Goal: Task Accomplishment & Management: Manage account settings

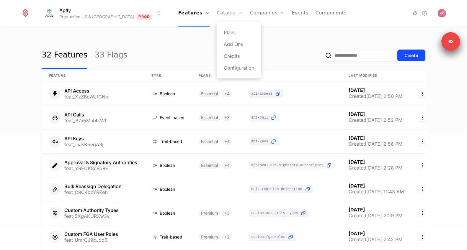
click at [217, 16] on link "Catalog" at bounding box center [230, 13] width 26 height 27
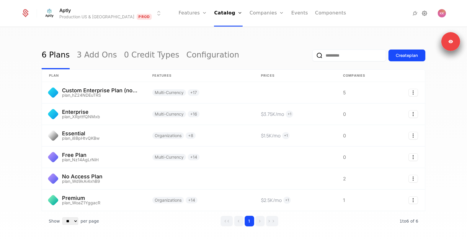
click at [424, 14] on icon at bounding box center [424, 13] width 7 height 7
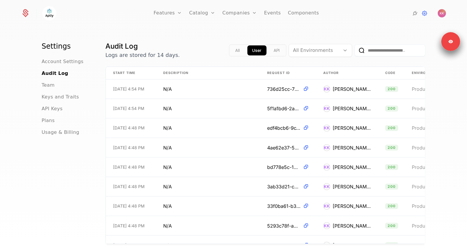
click at [49, 114] on ul "Account Settings Audit Log Team Keys and Traits API Keys Plans Usage & Billing" at bounding box center [67, 97] width 50 height 78
click at [52, 111] on span "API Keys" at bounding box center [52, 108] width 21 height 7
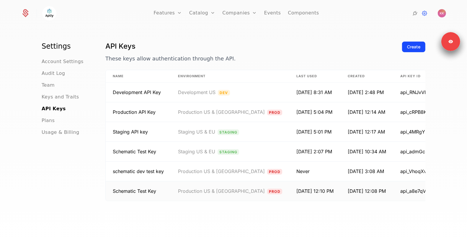
click at [158, 191] on td "Schematic Test Key" at bounding box center [138, 191] width 65 height 19
click at [144, 167] on td "schematic dev test key" at bounding box center [138, 172] width 65 height 20
click at [142, 161] on td "Schematic Test Key" at bounding box center [138, 152] width 65 height 20
click at [142, 151] on span "Schematic Test Key" at bounding box center [134, 152] width 43 height 6
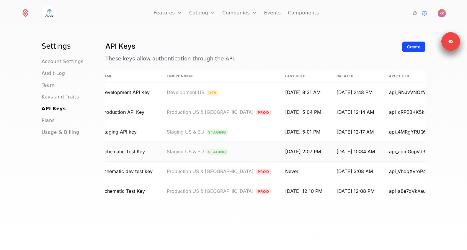
scroll to position [0, 22]
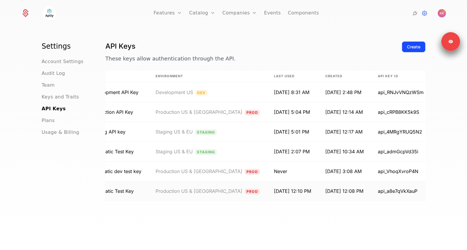
click at [415, 192] on html "Features Features Flags Catalog Plans Add Ons Credits Configuration Companies C…" at bounding box center [233, 125] width 467 height 250
click at [377, 207] on div "Edit" at bounding box center [373, 206] width 15 height 8
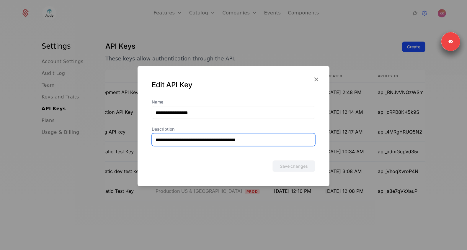
click at [254, 143] on input "**********" at bounding box center [233, 140] width 163 height 12
click at [318, 73] on div "Edit API Key" at bounding box center [234, 82] width 192 height 33
click at [316, 78] on icon "button" at bounding box center [316, 80] width 8 height 8
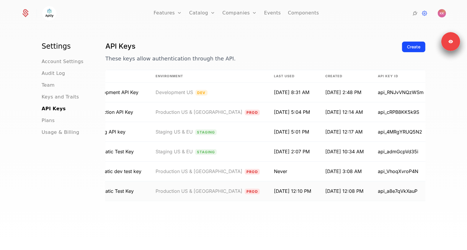
click at [411, 190] on html "Features Features Flags Catalog Plans Add Ons Credits Configuration Companies C…" at bounding box center [233, 125] width 467 height 250
click at [376, 217] on div "Revoke" at bounding box center [375, 219] width 19 height 8
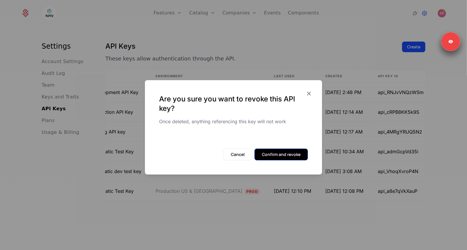
click at [297, 158] on button "Confirm and revoke" at bounding box center [280, 155] width 53 height 12
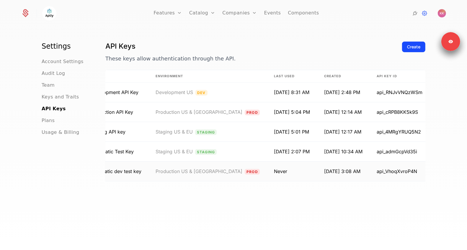
scroll to position [0, 21]
click at [439, 151] on td at bounding box center [451, 152] width 24 height 20
click at [415, 151] on html "Features Features Flags Catalog Plans Add Ons Credits Configuration Companies C…" at bounding box center [233, 125] width 467 height 250
click at [394, 162] on div "Edit Revoke" at bounding box center [388, 173] width 59 height 31
click at [376, 169] on div "Edit" at bounding box center [373, 167] width 15 height 8
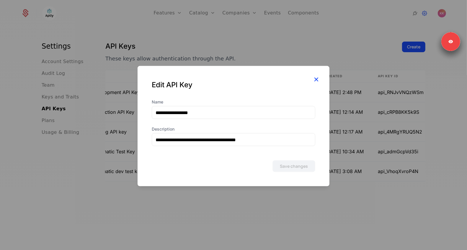
click at [316, 78] on icon "button" at bounding box center [316, 80] width 8 height 8
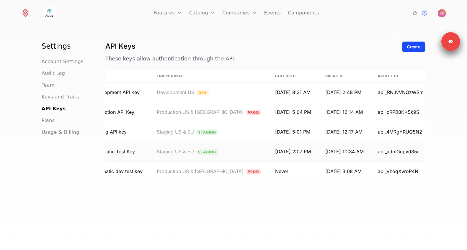
click at [415, 153] on html "Features Features Flags Catalog Plans Add Ons Credits Configuration Companies C…" at bounding box center [233, 125] width 467 height 250
click at [376, 179] on div "Revoke" at bounding box center [375, 180] width 19 height 8
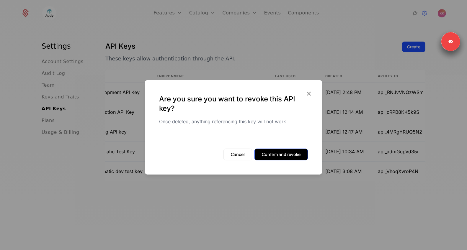
click at [301, 152] on button "Confirm and revoke" at bounding box center [280, 155] width 53 height 12
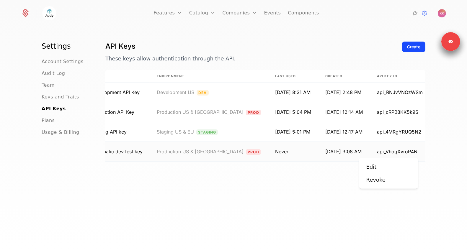
click at [414, 153] on html "Features Features Flags Catalog Plans Add Ons Credits Configuration Companies C…" at bounding box center [233, 125] width 467 height 250
click at [388, 166] on div "Edit" at bounding box center [388, 167] width 45 height 8
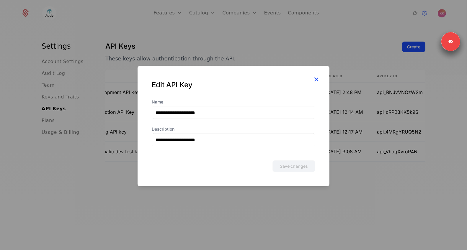
click at [316, 77] on icon "button" at bounding box center [316, 80] width 8 height 8
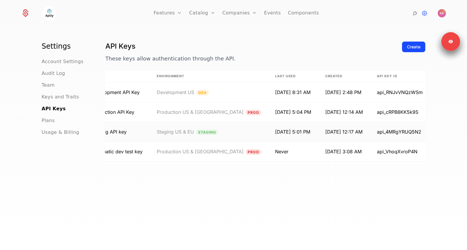
scroll to position [0, 0]
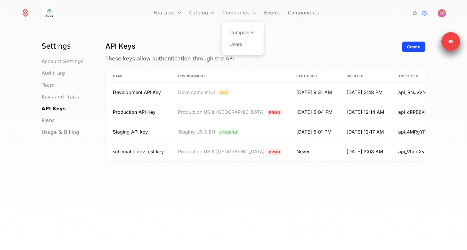
click at [247, 11] on link "Companies" at bounding box center [239, 13] width 35 height 27
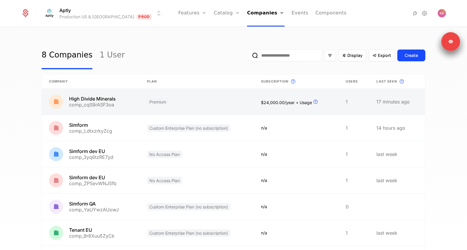
click at [119, 94] on link at bounding box center [91, 102] width 98 height 26
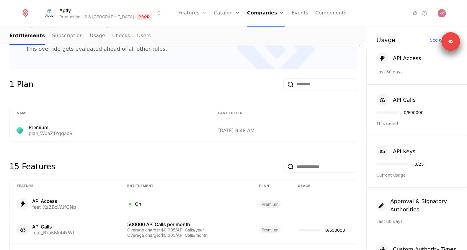
scroll to position [229, 0]
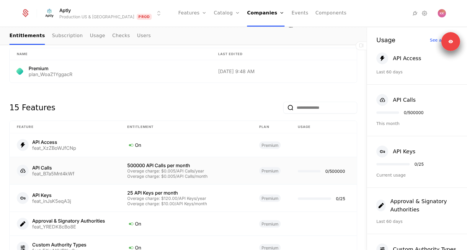
click at [61, 168] on div "API Calls" at bounding box center [53, 168] width 42 height 5
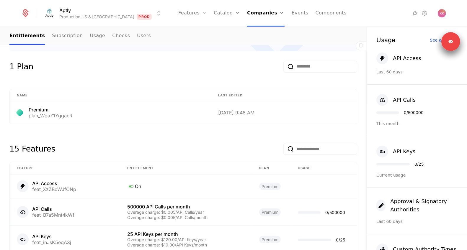
scroll to position [262, 0]
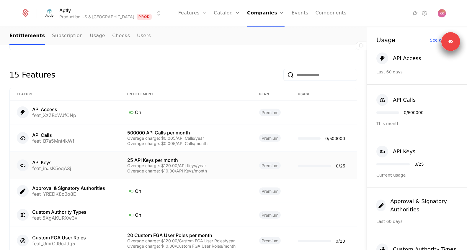
click at [64, 166] on div "feat_inJsK5eqA3j" at bounding box center [51, 168] width 39 height 5
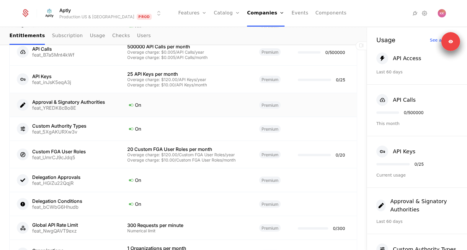
scroll to position [350, 0]
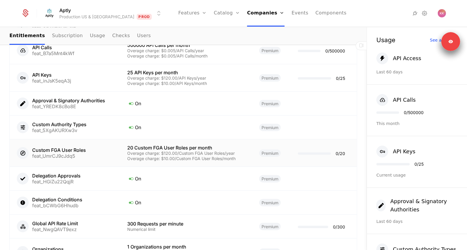
click at [151, 160] on div "Overage charge: $10.00/Custom FGA User Roles/month" at bounding box center [186, 159] width 118 height 4
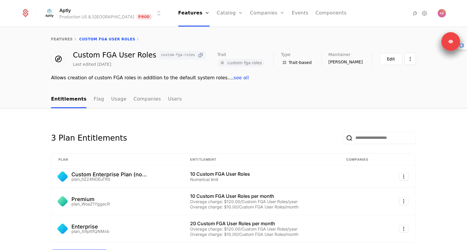
click at [197, 57] on icon at bounding box center [200, 55] width 6 height 6
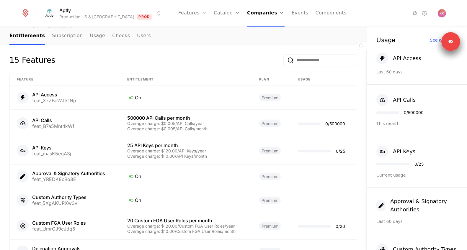
scroll to position [418, 0]
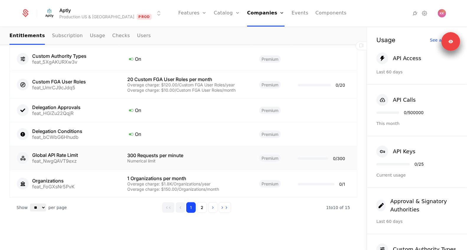
click at [143, 159] on div "Numerical limit" at bounding box center [186, 161] width 118 height 4
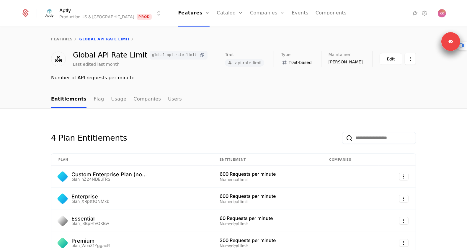
click at [199, 56] on icon at bounding box center [202, 55] width 6 height 6
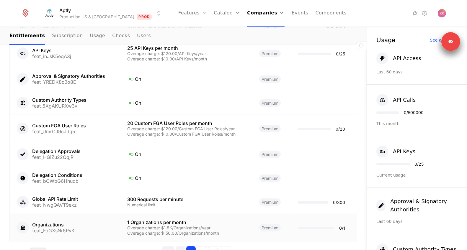
scroll to position [418, 0]
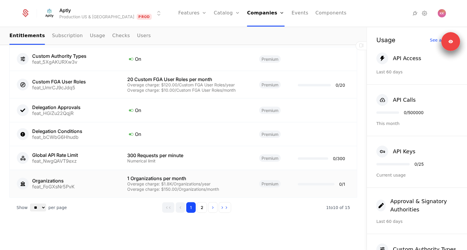
click at [56, 186] on div "feat_FoGXsNr5PvK" at bounding box center [53, 186] width 43 height 5
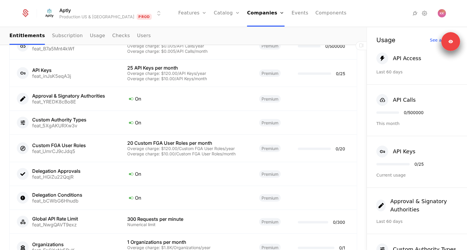
scroll to position [418, 0]
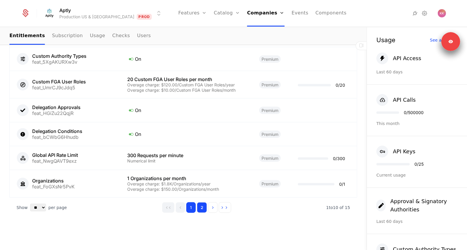
click at [204, 206] on button "2" at bounding box center [202, 207] width 10 height 11
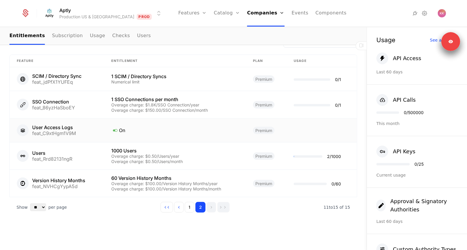
scroll to position [295, 0]
click at [77, 75] on div "SCIM / Directory Sync" at bounding box center [56, 76] width 49 height 5
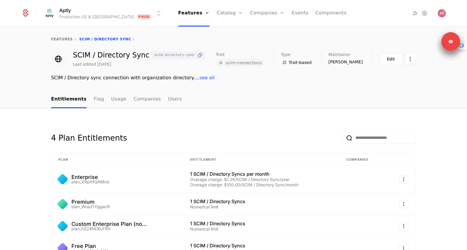
click at [197, 57] on icon at bounding box center [200, 55] width 6 height 6
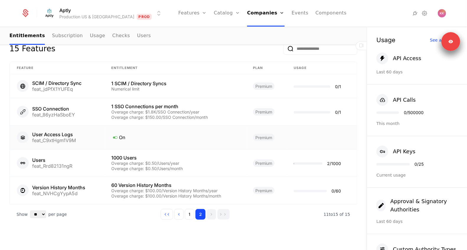
scroll to position [295, 0]
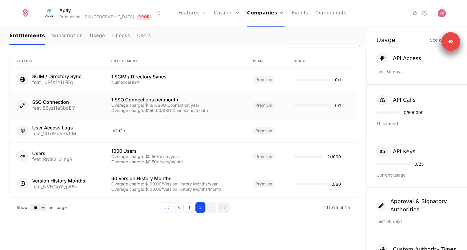
click at [141, 115] on td "1 SSO Connections per month Overage charge: $1.8K/SSO Connection/year Overage c…" at bounding box center [175, 104] width 142 height 27
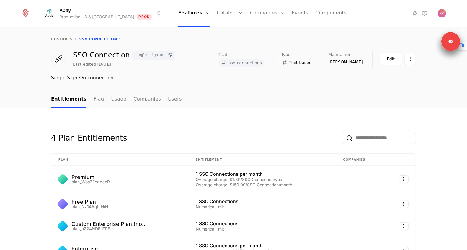
click at [167, 57] on icon at bounding box center [170, 55] width 6 height 6
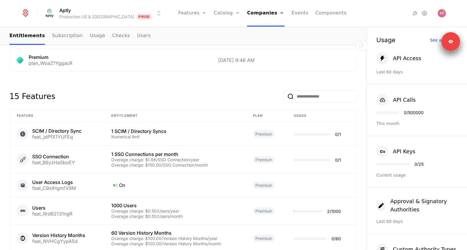
scroll to position [295, 0]
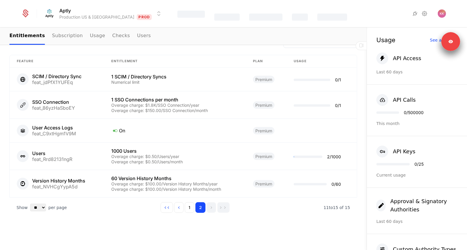
click at [40, 183] on div "Version History Months" at bounding box center [58, 181] width 53 height 5
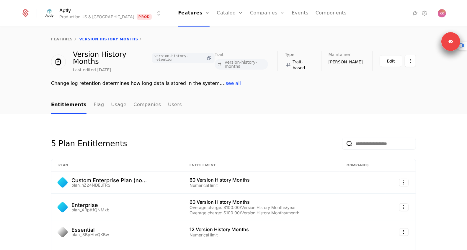
click at [209, 55] on icon at bounding box center [209, 58] width 6 height 6
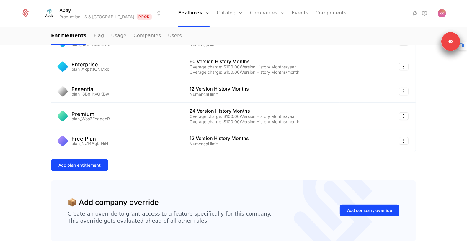
scroll to position [122, 0]
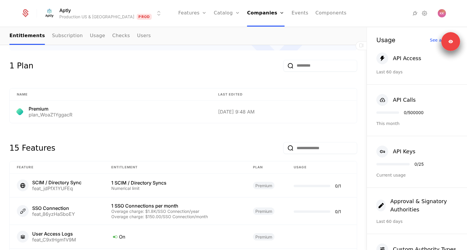
scroll to position [295, 0]
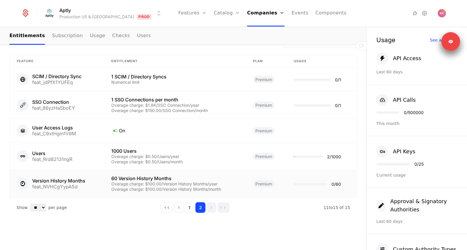
click at [99, 184] on td "Version History Months feat_NVHCgYypA5d" at bounding box center [57, 183] width 94 height 27
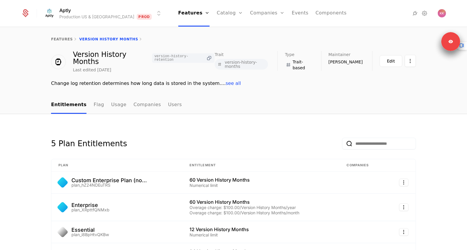
click at [208, 56] on icon at bounding box center [209, 58] width 6 height 6
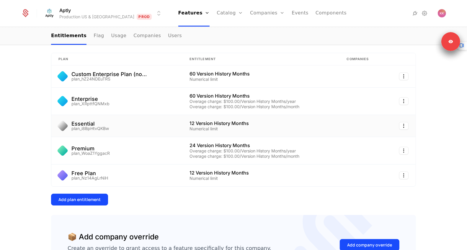
scroll to position [66, 0]
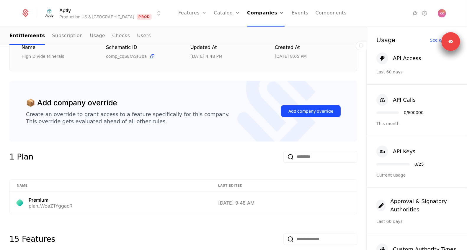
scroll to position [295, 0]
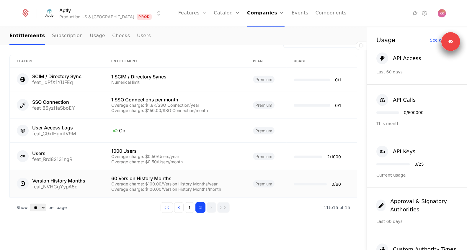
click at [157, 185] on div "Overage charge: $100.00/Version History Months/year" at bounding box center [175, 184] width 128 height 4
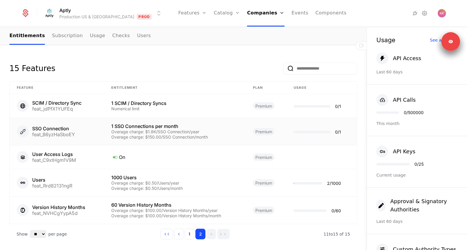
scroll to position [295, 0]
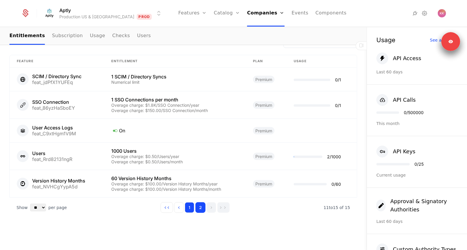
click at [191, 210] on button "1" at bounding box center [189, 207] width 9 height 11
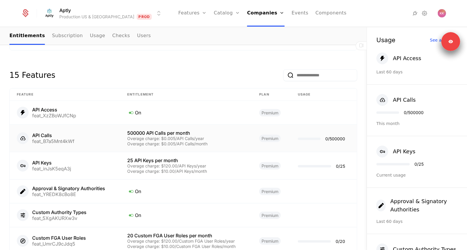
scroll to position [418, 0]
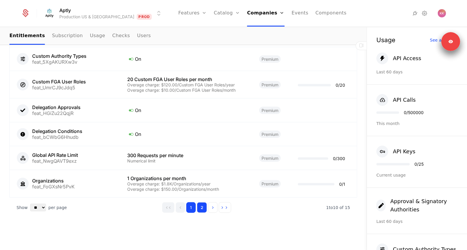
click at [203, 210] on button "2" at bounding box center [202, 207] width 10 height 11
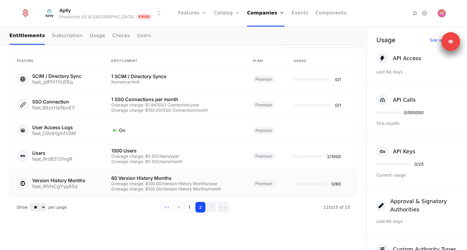
click at [93, 187] on div "Version History Months feat_NVHCgYypA5d" at bounding box center [57, 184] width 80 height 12
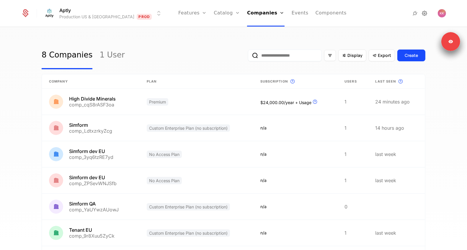
click at [426, 13] on icon at bounding box center [424, 13] width 7 height 7
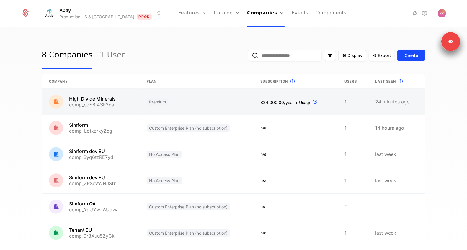
click at [97, 92] on link at bounding box center [91, 102] width 98 height 26
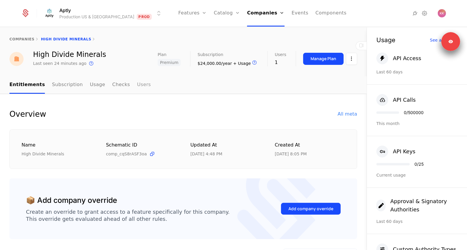
click at [138, 88] on link "Users" at bounding box center [144, 84] width 14 height 17
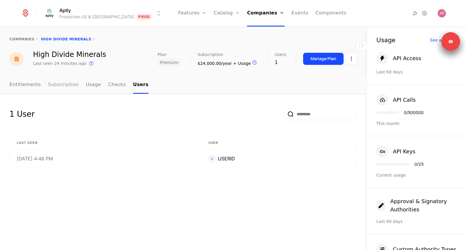
click at [68, 88] on link "Subscription" at bounding box center [63, 84] width 31 height 17
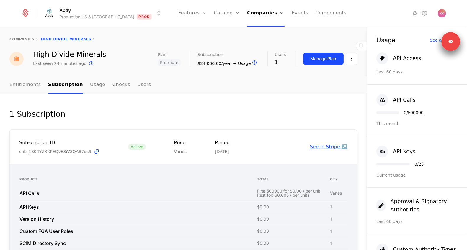
click at [317, 149] on link "See in Stripe ↗️" at bounding box center [328, 147] width 37 height 6
click at [26, 87] on link "Entitlements" at bounding box center [25, 84] width 32 height 17
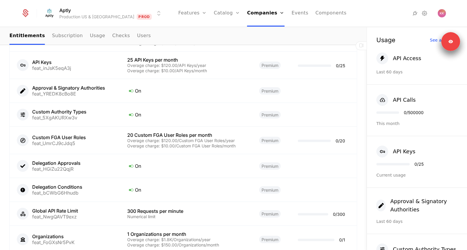
scroll to position [418, 0]
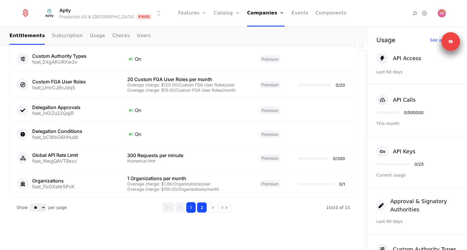
click at [202, 207] on button "2" at bounding box center [202, 207] width 10 height 11
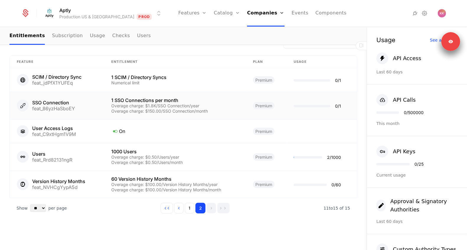
scroll to position [295, 0]
click at [122, 183] on div "Overage charge: $100.00/Version History Months/year" at bounding box center [175, 184] width 128 height 4
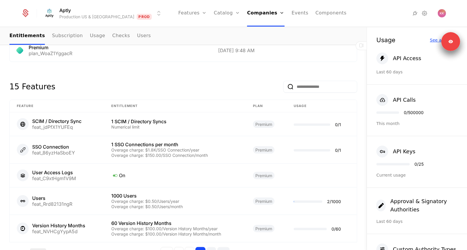
click at [432, 38] on div "See all usage" at bounding box center [444, 40] width 28 height 4
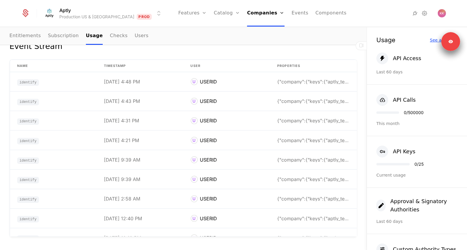
click at [433, 40] on div "See all usage" at bounding box center [444, 40] width 28 height 4
click at [21, 37] on link "Entitlements" at bounding box center [25, 35] width 32 height 17
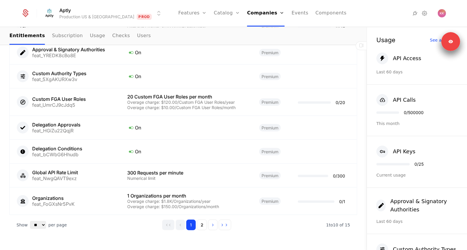
scroll to position [418, 0]
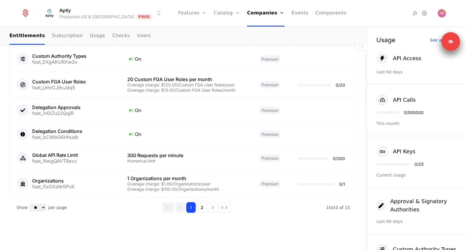
click at [197, 204] on div "1 2" at bounding box center [196, 207] width 69 height 11
click at [200, 205] on button "2" at bounding box center [202, 207] width 10 height 11
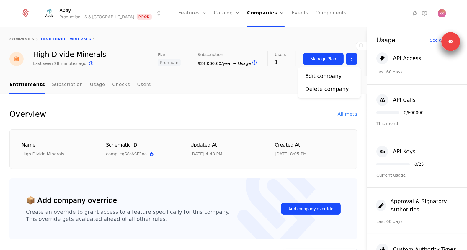
click at [347, 58] on html "Aptly Production US & EU Prod Features Features Flags Catalog Plans Add Ons Cre…" at bounding box center [233, 125] width 467 height 250
click at [308, 76] on div "Edit company" at bounding box center [323, 76] width 37 height 8
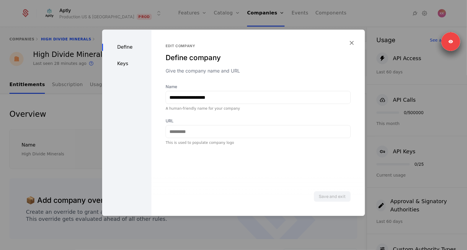
click at [76, 125] on div at bounding box center [233, 125] width 467 height 250
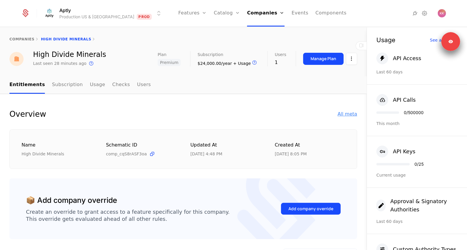
click at [350, 114] on div "All meta" at bounding box center [347, 114] width 19 height 7
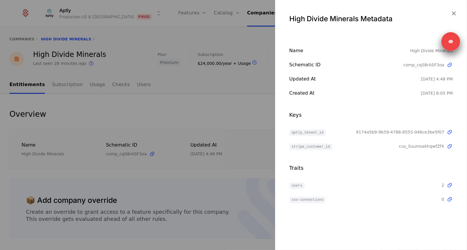
click at [239, 99] on div at bounding box center [233, 125] width 467 height 250
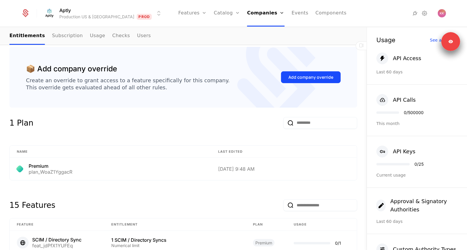
scroll to position [295, 0]
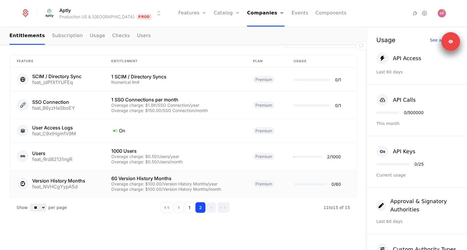
click at [151, 178] on div "60 Version History Months" at bounding box center [175, 178] width 128 height 5
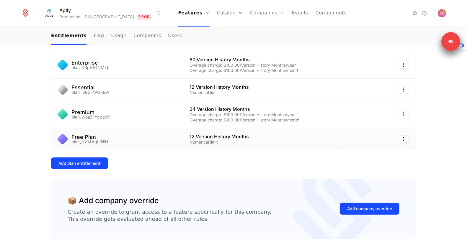
scroll to position [119, 0]
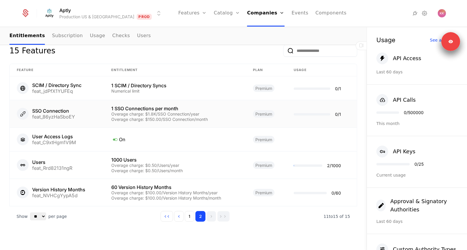
scroll to position [295, 0]
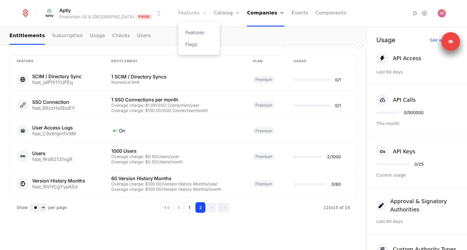
click at [182, 12] on link "Features" at bounding box center [192, 13] width 28 height 27
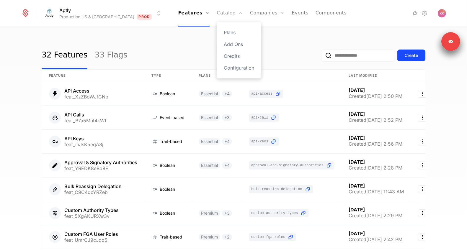
click at [218, 4] on link "Catalog" at bounding box center [230, 13] width 26 height 27
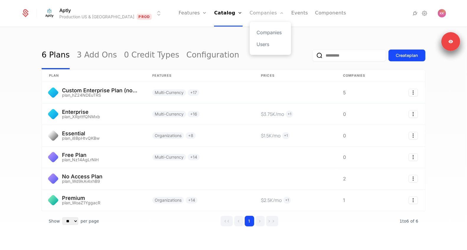
click at [250, 14] on link "Companies" at bounding box center [267, 13] width 35 height 27
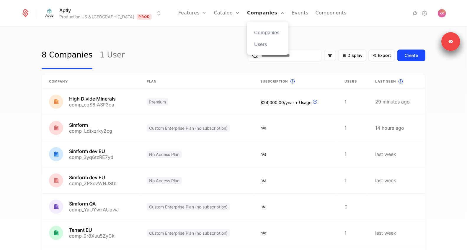
click at [247, 15] on link "Companies" at bounding box center [265, 13] width 37 height 27
click at [186, 16] on link "Features" at bounding box center [192, 13] width 28 height 27
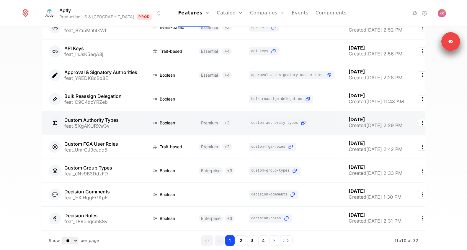
scroll to position [120, 0]
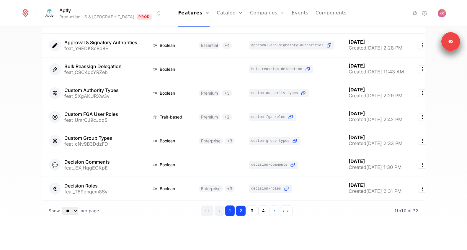
click at [243, 212] on button "2" at bounding box center [241, 211] width 10 height 11
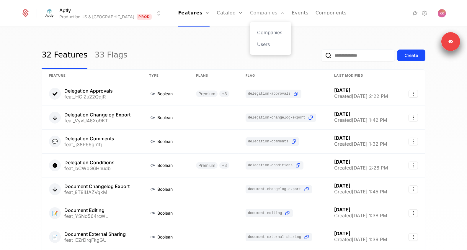
click at [250, 12] on link "Companies" at bounding box center [267, 13] width 35 height 27
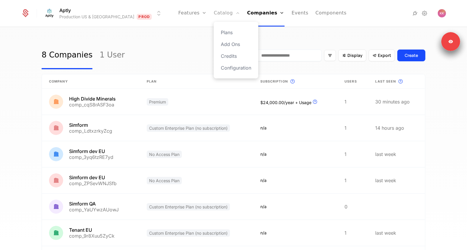
click at [214, 18] on link "Catalog" at bounding box center [227, 13] width 26 height 27
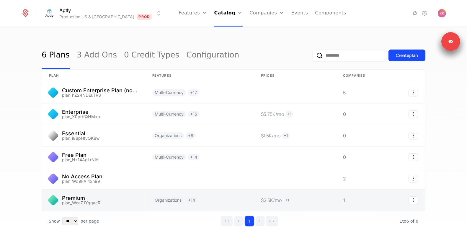
click at [101, 193] on link at bounding box center [93, 200] width 103 height 21
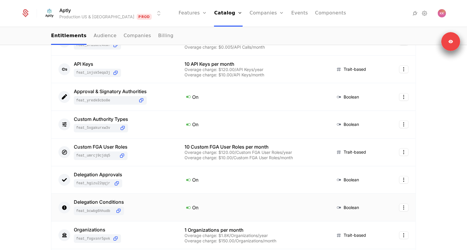
scroll to position [236, 0]
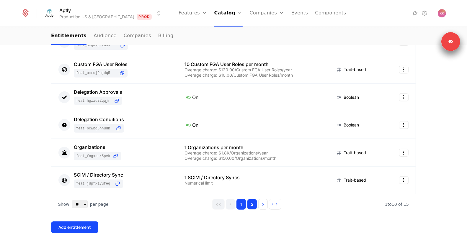
click at [255, 205] on button "2" at bounding box center [252, 204] width 10 height 11
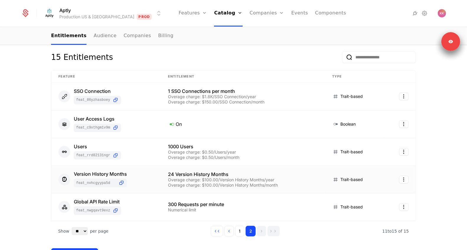
scroll to position [14, 0]
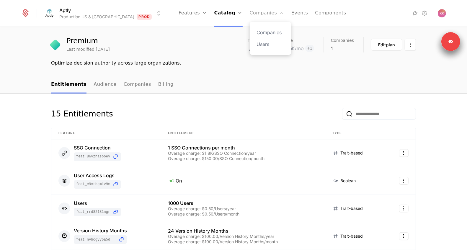
click at [250, 11] on link "Companies" at bounding box center [267, 13] width 35 height 27
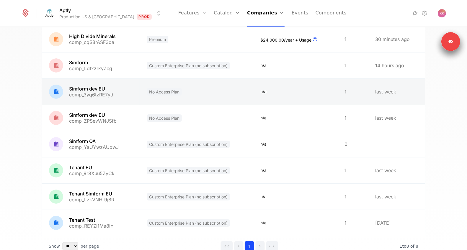
scroll to position [38, 0]
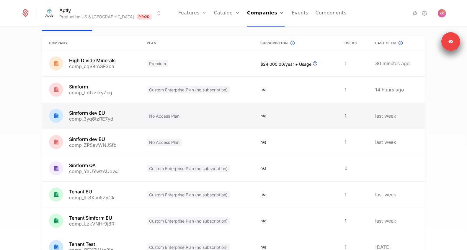
click at [122, 67] on link at bounding box center [91, 63] width 98 height 26
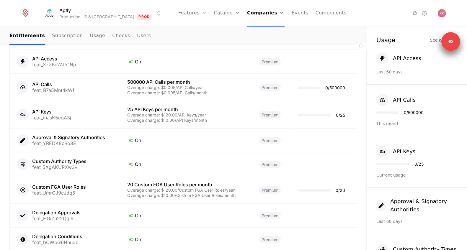
scroll to position [418, 0]
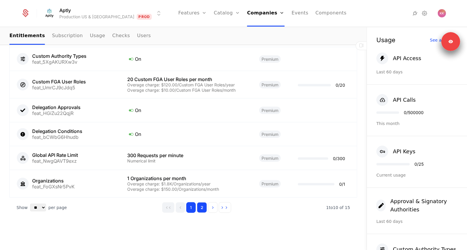
click at [203, 208] on button "2" at bounding box center [202, 207] width 10 height 11
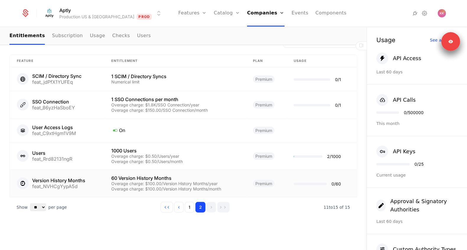
click at [185, 183] on div "Overage charge: $100.00/Version History Months/year" at bounding box center [175, 184] width 128 height 4
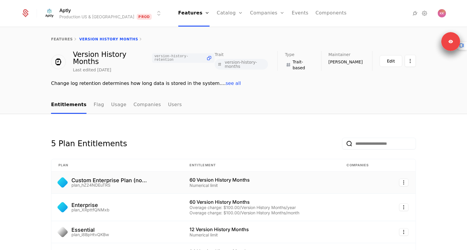
scroll to position [49, 0]
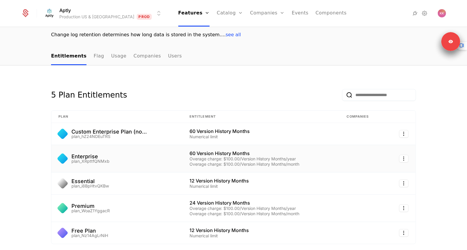
click at [220, 145] on td "60 Version History Months Overage charge: $100.00/Version History Months/year O…" at bounding box center [260, 158] width 157 height 27
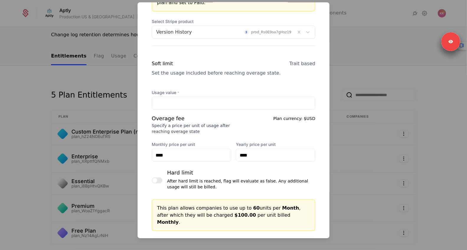
scroll to position [250, 0]
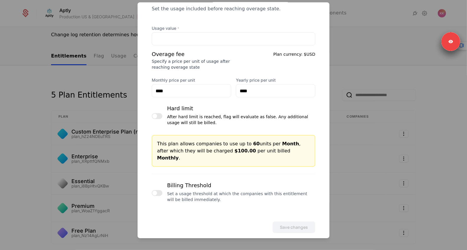
click at [100, 82] on div at bounding box center [233, 125] width 467 height 250
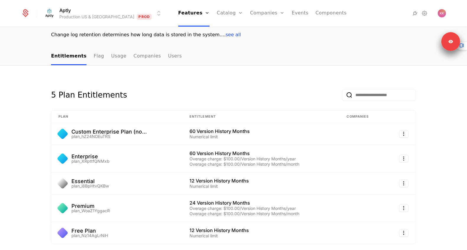
scroll to position [0, 0]
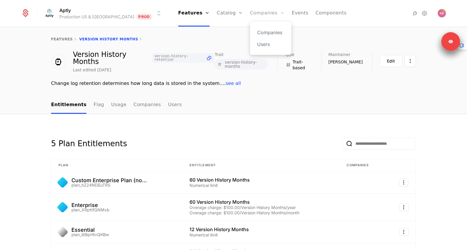
click at [250, 10] on link "Companies" at bounding box center [267, 13] width 35 height 27
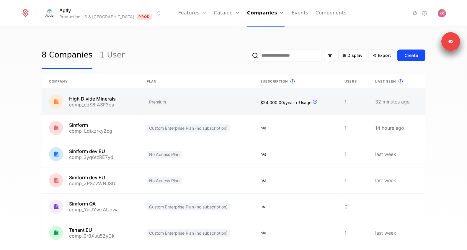
click at [109, 106] on link at bounding box center [91, 102] width 98 height 26
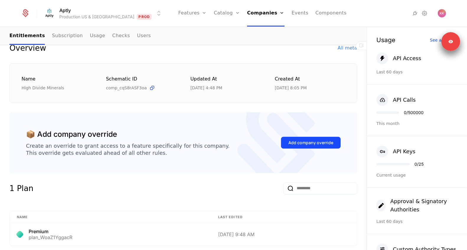
scroll to position [418, 0]
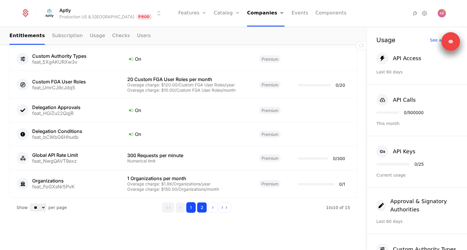
click at [202, 207] on button "2" at bounding box center [202, 207] width 10 height 11
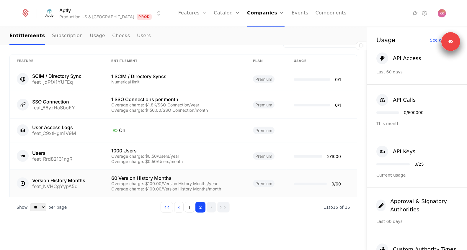
click at [147, 188] on div "Overage charge: $100.00/Version History Months/month" at bounding box center [175, 189] width 128 height 4
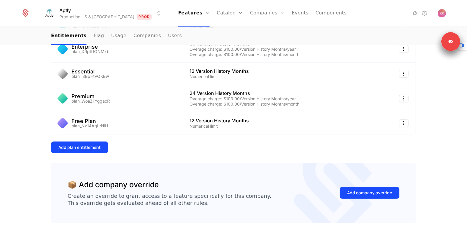
scroll to position [129, 0]
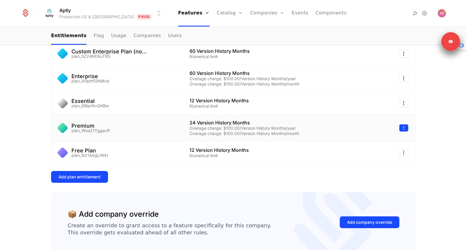
click at [405, 120] on html "Aptly Production US & EU Prod Features Features Flags Catalog Plans Add Ons Cre…" at bounding box center [233, 125] width 467 height 250
click at [363, 151] on div "Edit" at bounding box center [362, 150] width 10 height 8
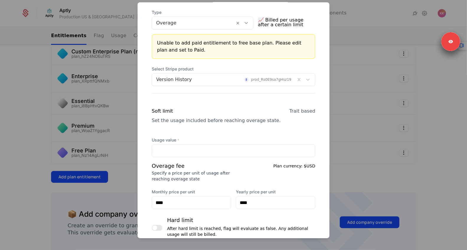
scroll to position [98, 0]
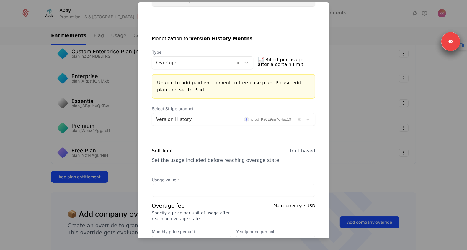
click at [274, 121] on div at bounding box center [223, 119] width 135 height 8
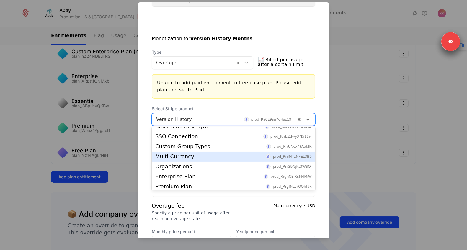
scroll to position [0, 0]
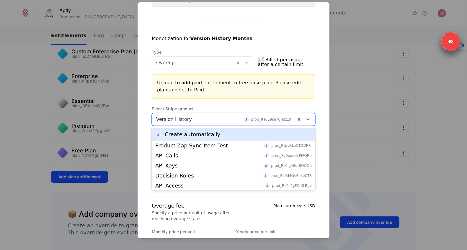
click at [219, 97] on div "Unable to add paid entitlement to free base plan. Please edit plan and set to P…" at bounding box center [234, 86] width 164 height 25
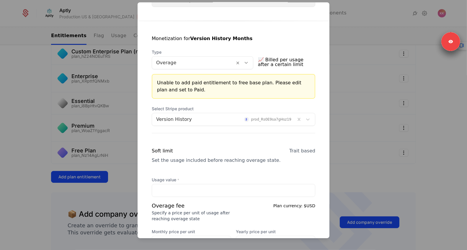
click at [385, 176] on div at bounding box center [233, 125] width 467 height 250
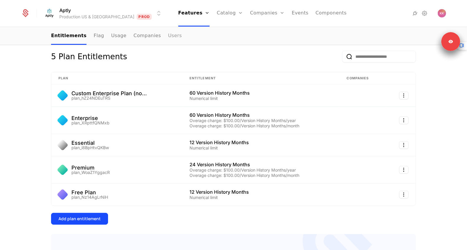
scroll to position [97, 0]
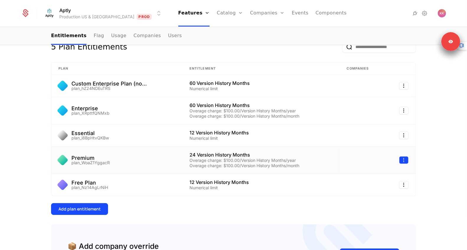
click at [402, 153] on html "Aptly Production US & EU Prod Features Features Flags Catalog Plans Add Ons Cre…" at bounding box center [233, 125] width 467 height 250
click at [367, 185] on div "Edit" at bounding box center [364, 183] width 15 height 8
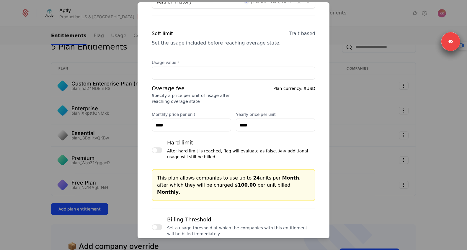
scroll to position [250, 0]
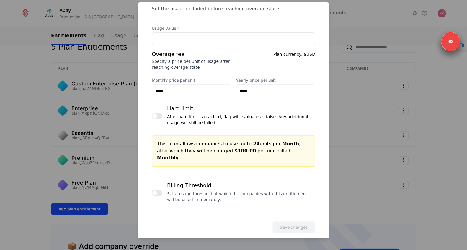
click at [124, 102] on div at bounding box center [233, 125] width 467 height 250
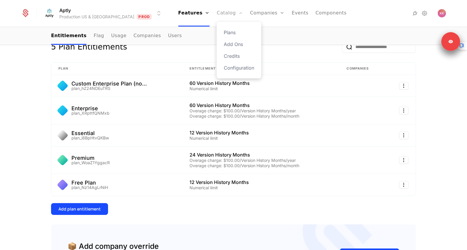
click at [238, 12] on icon "Main" at bounding box center [240, 13] width 5 height 5
